Goal: Use online tool/utility: Utilize a website feature to perform a specific function

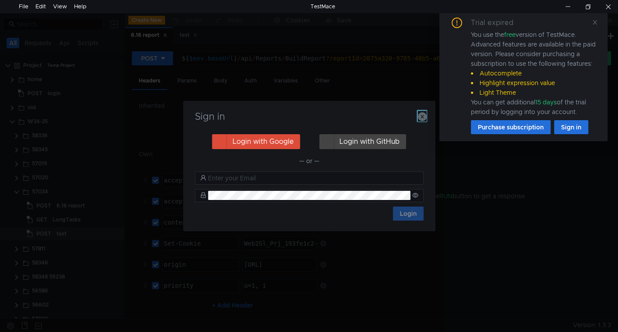
drag, startPoint x: 421, startPoint y: 113, endPoint x: 426, endPoint y: 115, distance: 5.5
click at [422, 113] on icon "button" at bounding box center [422, 116] width 9 height 9
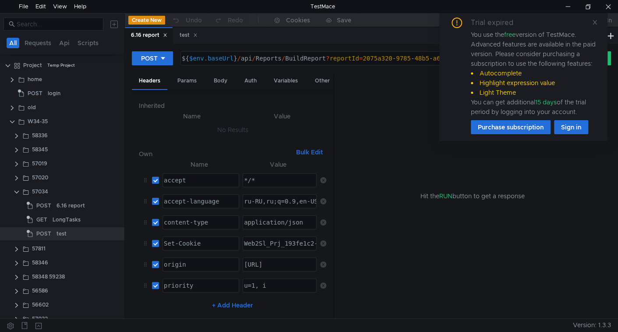
click at [596, 27] on div "Trial expired You use the free version of TestMace. Advanced features are avail…" at bounding box center [523, 76] width 147 height 117
click at [597, 22] on icon at bounding box center [595, 22] width 6 height 6
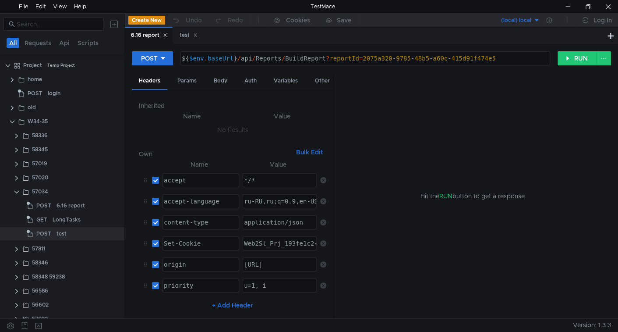
click at [199, 331] on div at bounding box center [289, 325] width 570 height 13
click at [569, 57] on button "RUN" at bounding box center [577, 58] width 39 height 14
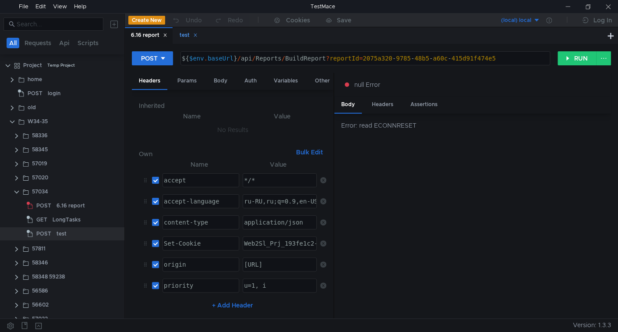
click at [189, 36] on div "test" at bounding box center [189, 35] width 18 height 9
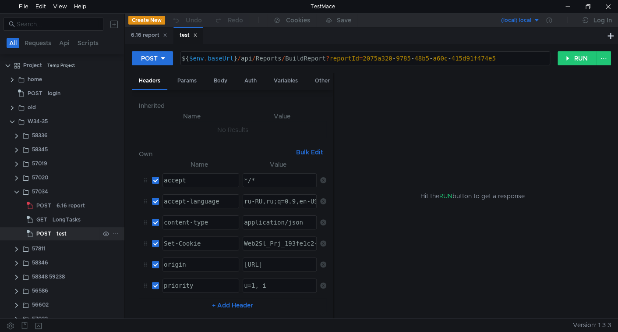
click at [58, 230] on div "test" at bounding box center [62, 233] width 10 height 13
click at [224, 77] on div "Body" at bounding box center [221, 81] width 28 height 16
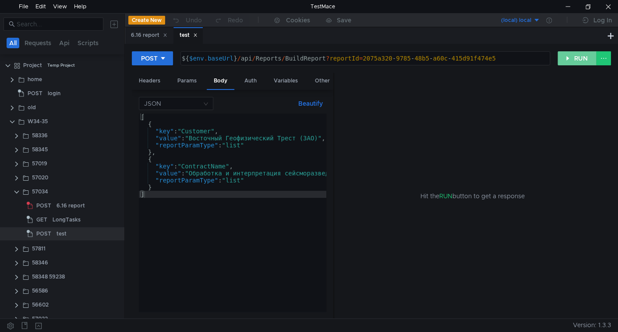
click at [576, 58] on button "RUN" at bounding box center [577, 58] width 39 height 14
click at [574, 59] on button "RUN" at bounding box center [577, 58] width 39 height 14
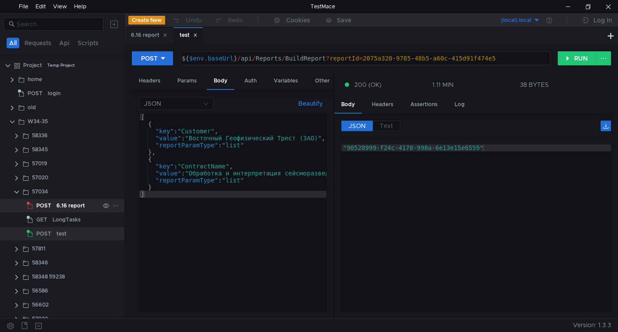
click at [69, 209] on div "6.16 report" at bounding box center [71, 205] width 28 height 13
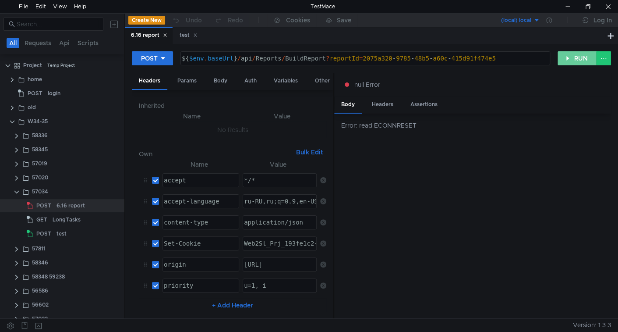
drag, startPoint x: 581, startPoint y: 57, endPoint x: 558, endPoint y: 75, distance: 29.3
click at [581, 57] on button "RUN" at bounding box center [577, 58] width 39 height 14
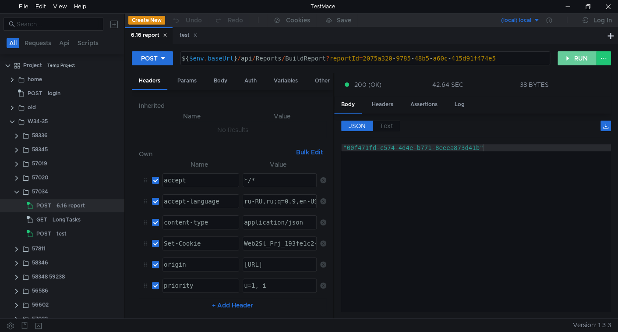
click at [575, 60] on button "RUN" at bounding box center [577, 58] width 39 height 14
click at [567, 55] on button "RUN" at bounding box center [577, 58] width 39 height 14
click at [74, 232] on div "test" at bounding box center [78, 233] width 43 height 13
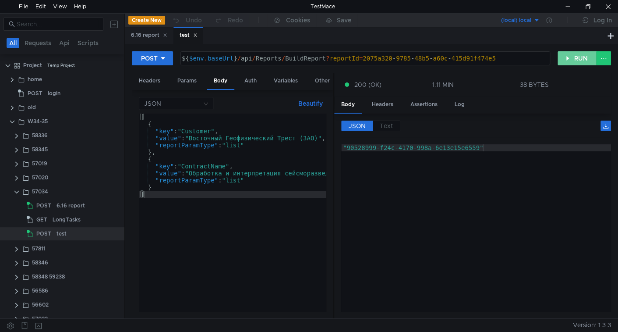
drag, startPoint x: 569, startPoint y: 54, endPoint x: 565, endPoint y: 66, distance: 11.9
click at [569, 55] on button "RUN" at bounding box center [577, 58] width 39 height 14
click at [71, 203] on div "6.16 report" at bounding box center [71, 205] width 28 height 13
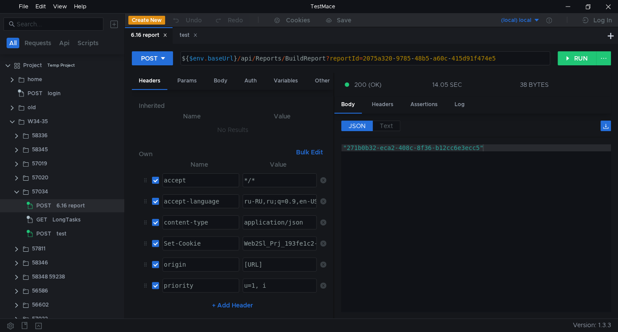
drag, startPoint x: 198, startPoint y: 35, endPoint x: 193, endPoint y: 41, distance: 8.2
click at [198, 35] on icon at bounding box center [195, 35] width 4 height 4
click at [12, 107] on clr-icon at bounding box center [12, 107] width 7 height 7
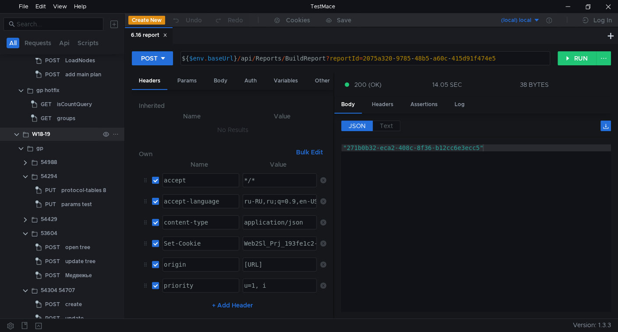
scroll to position [3363, 0]
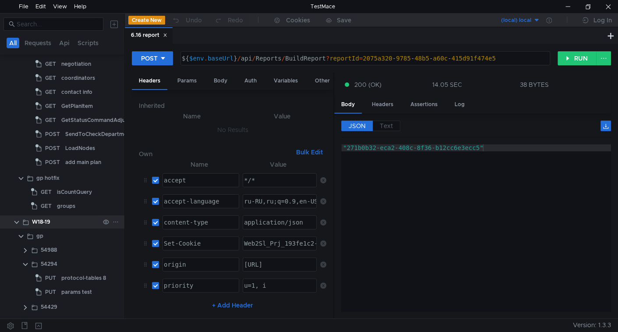
click at [15, 219] on clr-icon at bounding box center [16, 222] width 7 height 7
click at [72, 220] on div "W18-19" at bounding box center [66, 221] width 68 height 13
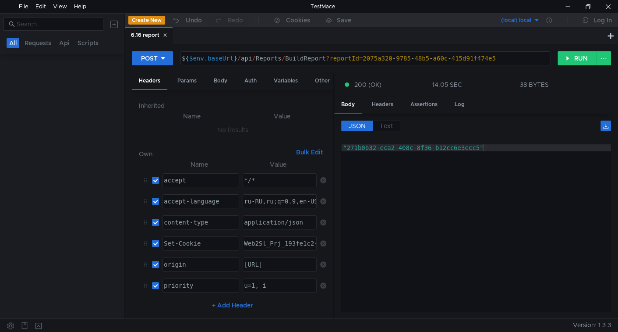
scroll to position [0, 0]
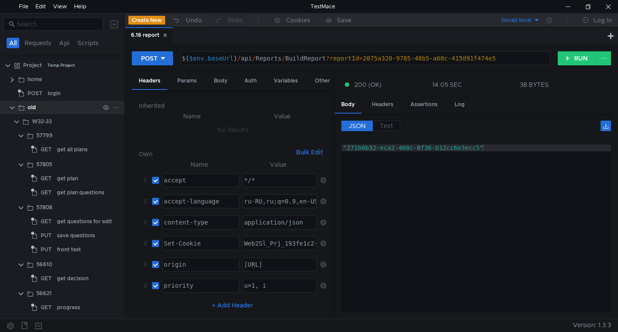
click at [13, 106] on clr-icon at bounding box center [12, 107] width 7 height 7
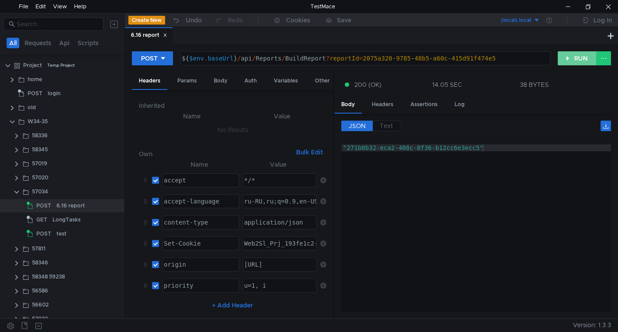
click at [564, 60] on button "RUN" at bounding box center [577, 58] width 39 height 14
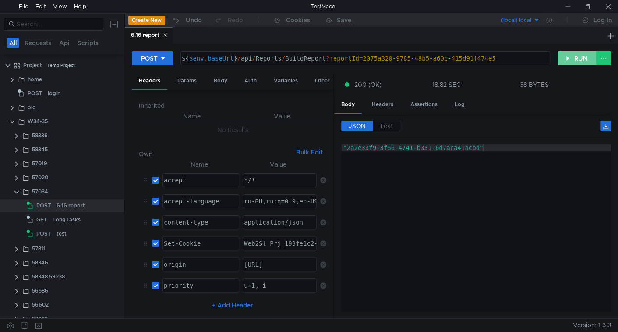
click at [568, 60] on button "RUN" at bounding box center [577, 58] width 39 height 14
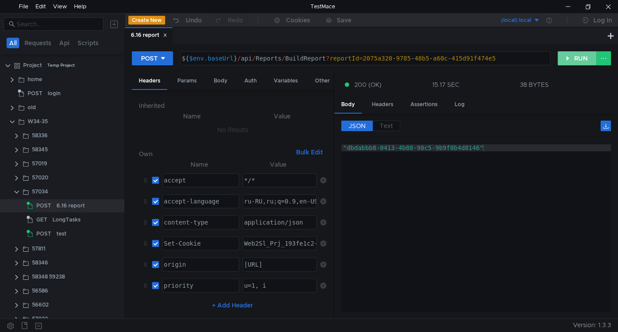
click at [573, 60] on button "RUN" at bounding box center [577, 58] width 39 height 14
click at [566, 2] on div at bounding box center [568, 6] width 20 height 13
